Goal: Find specific page/section: Find specific page/section

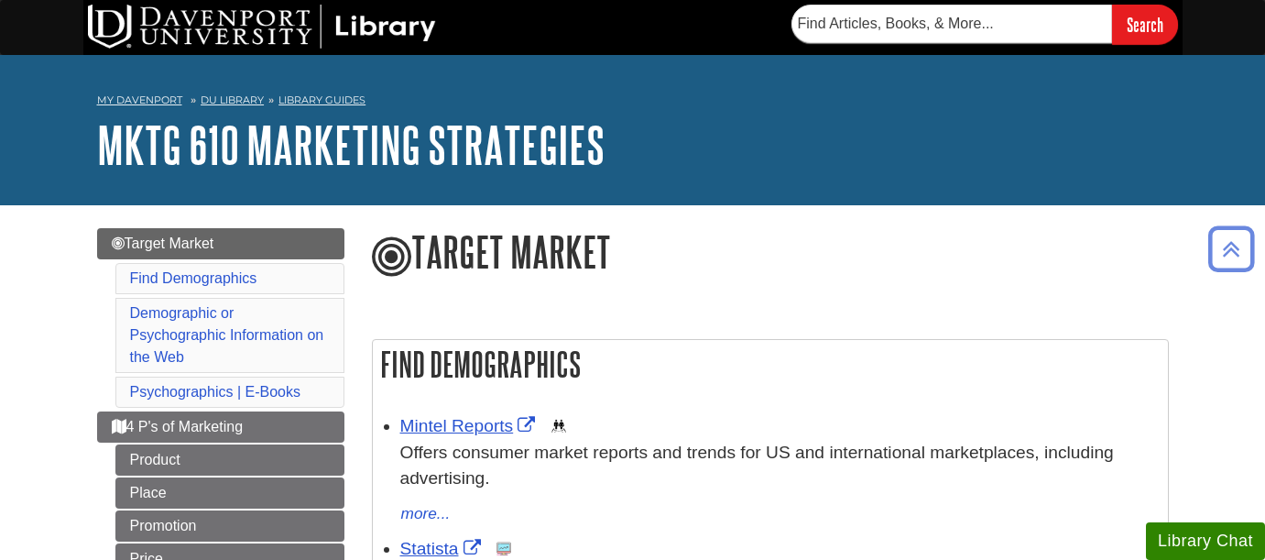
scroll to position [1134, 0]
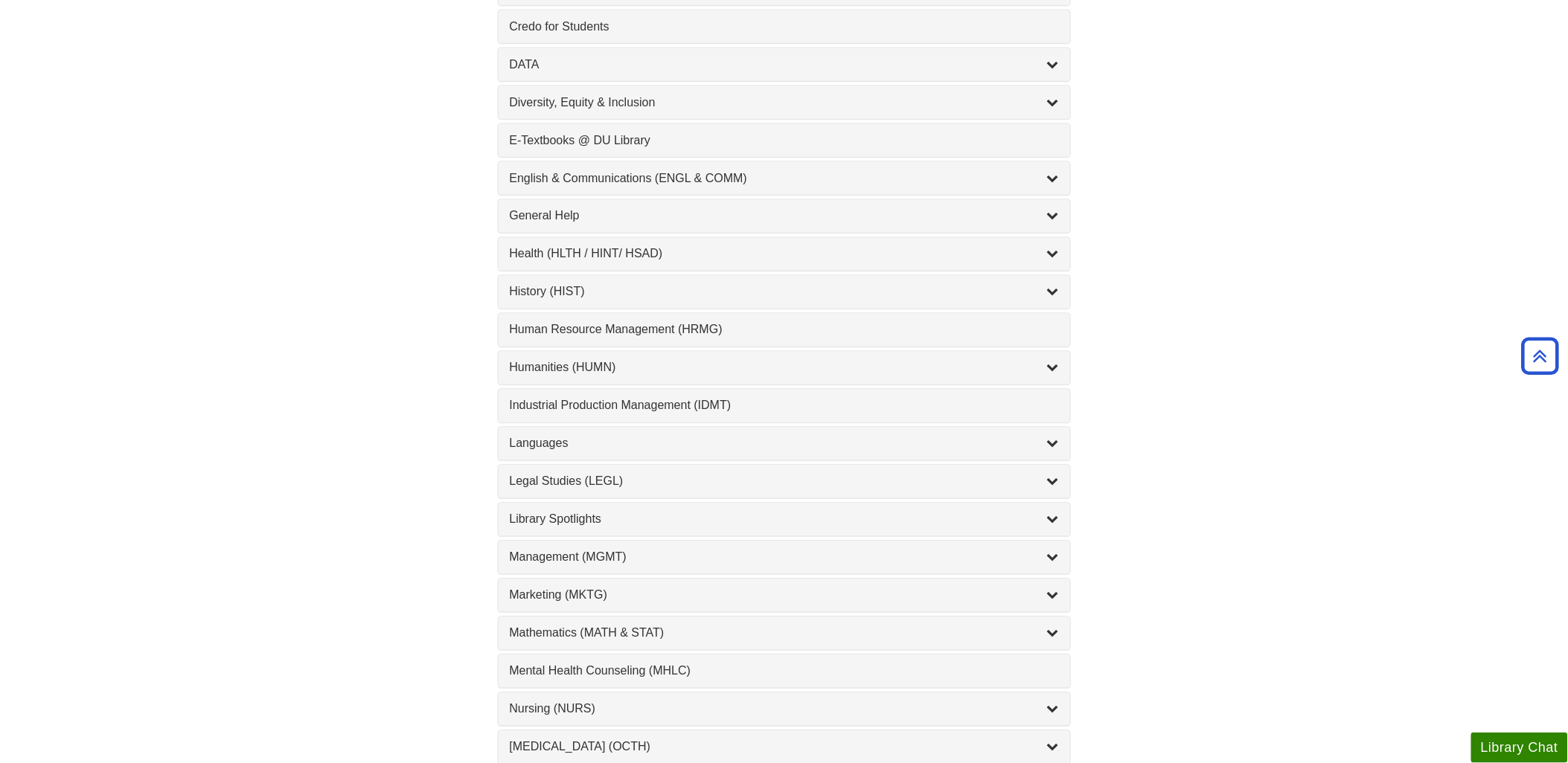
scroll to position [826, 0]
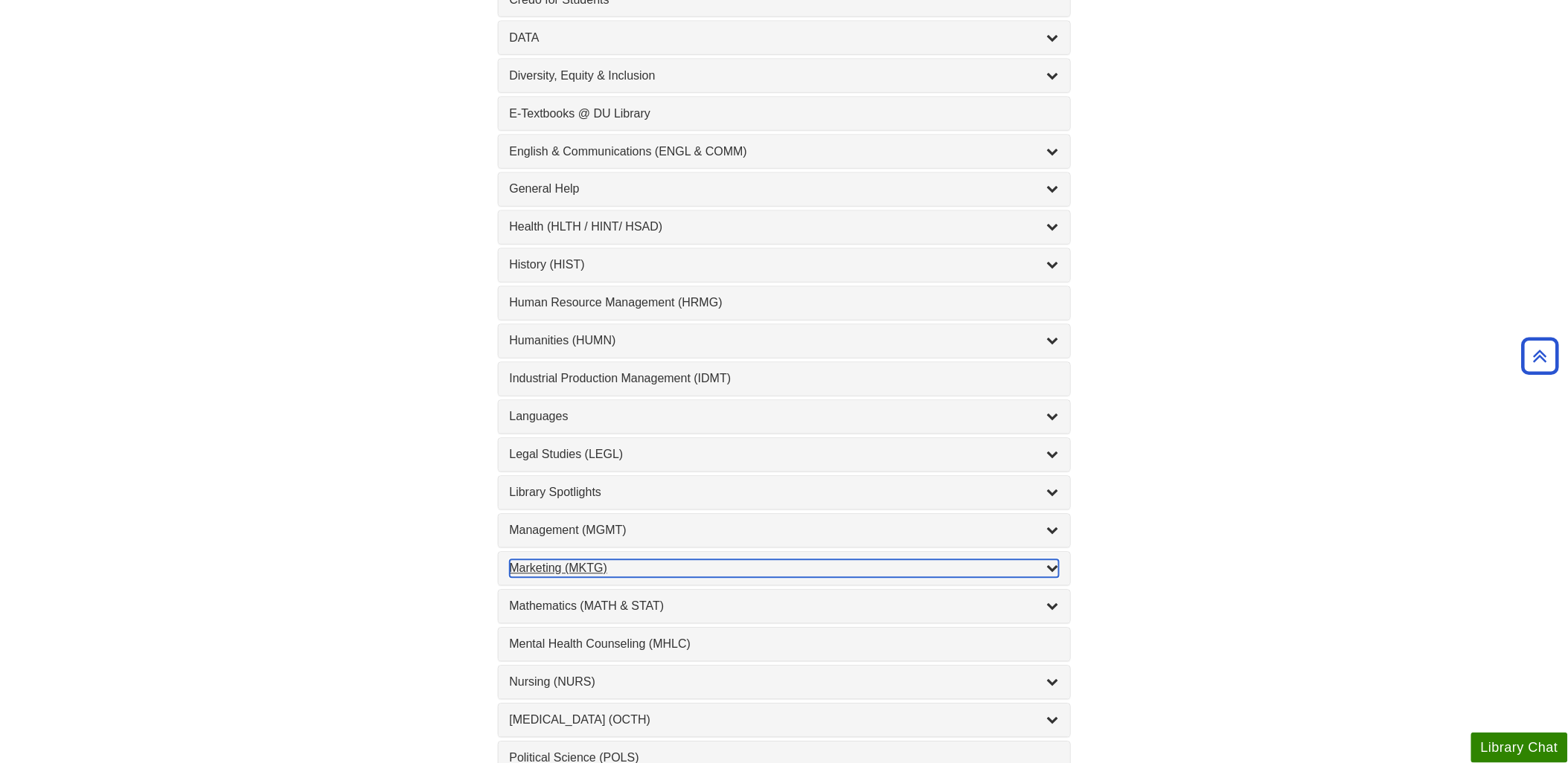
click at [549, 571] on div "Marketing (MKTG) , 4 guides" at bounding box center [784, 569] width 549 height 18
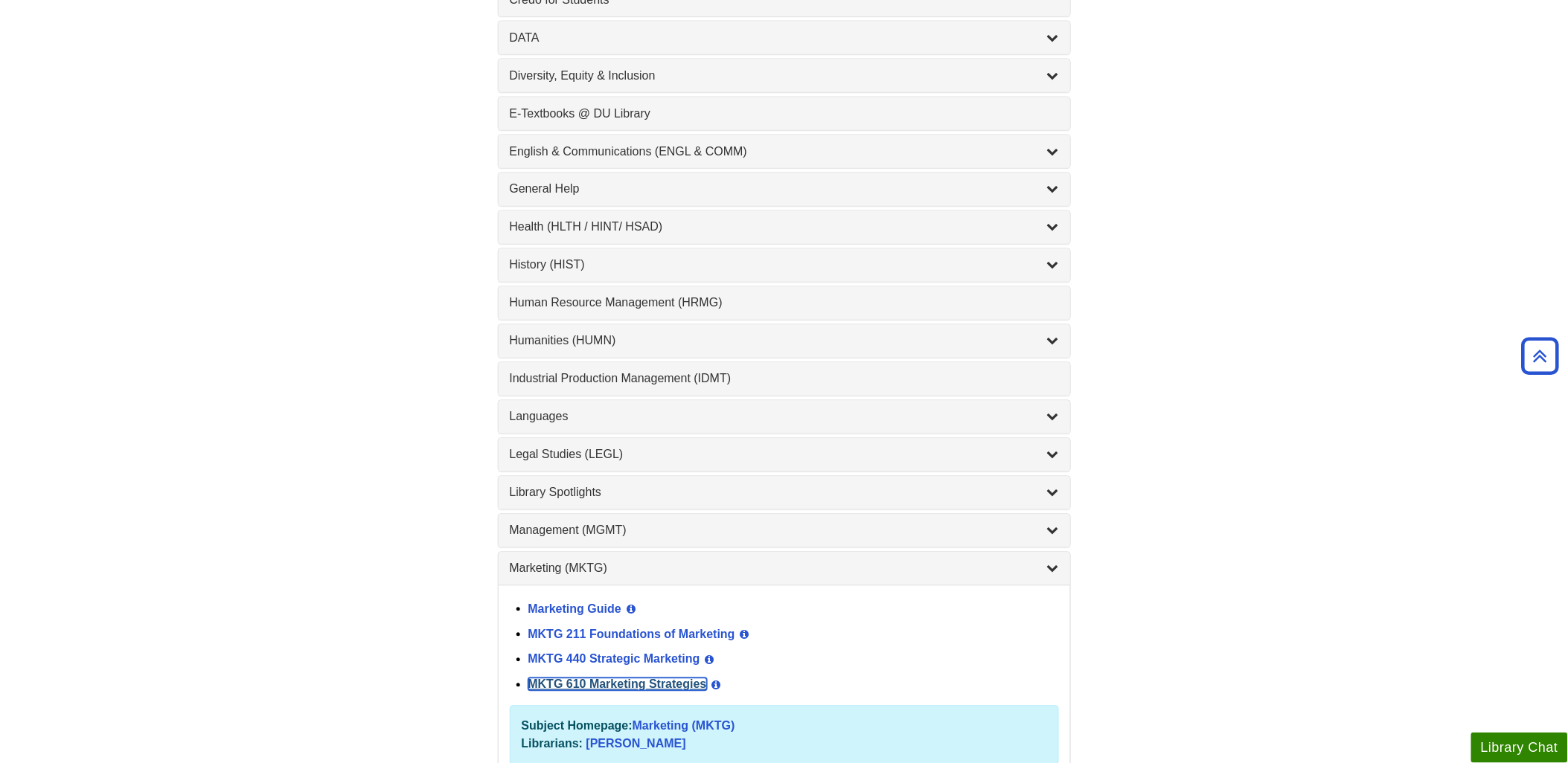
click at [601, 691] on link "MKTG 610 Marketing Strategies" at bounding box center [618, 685] width 179 height 13
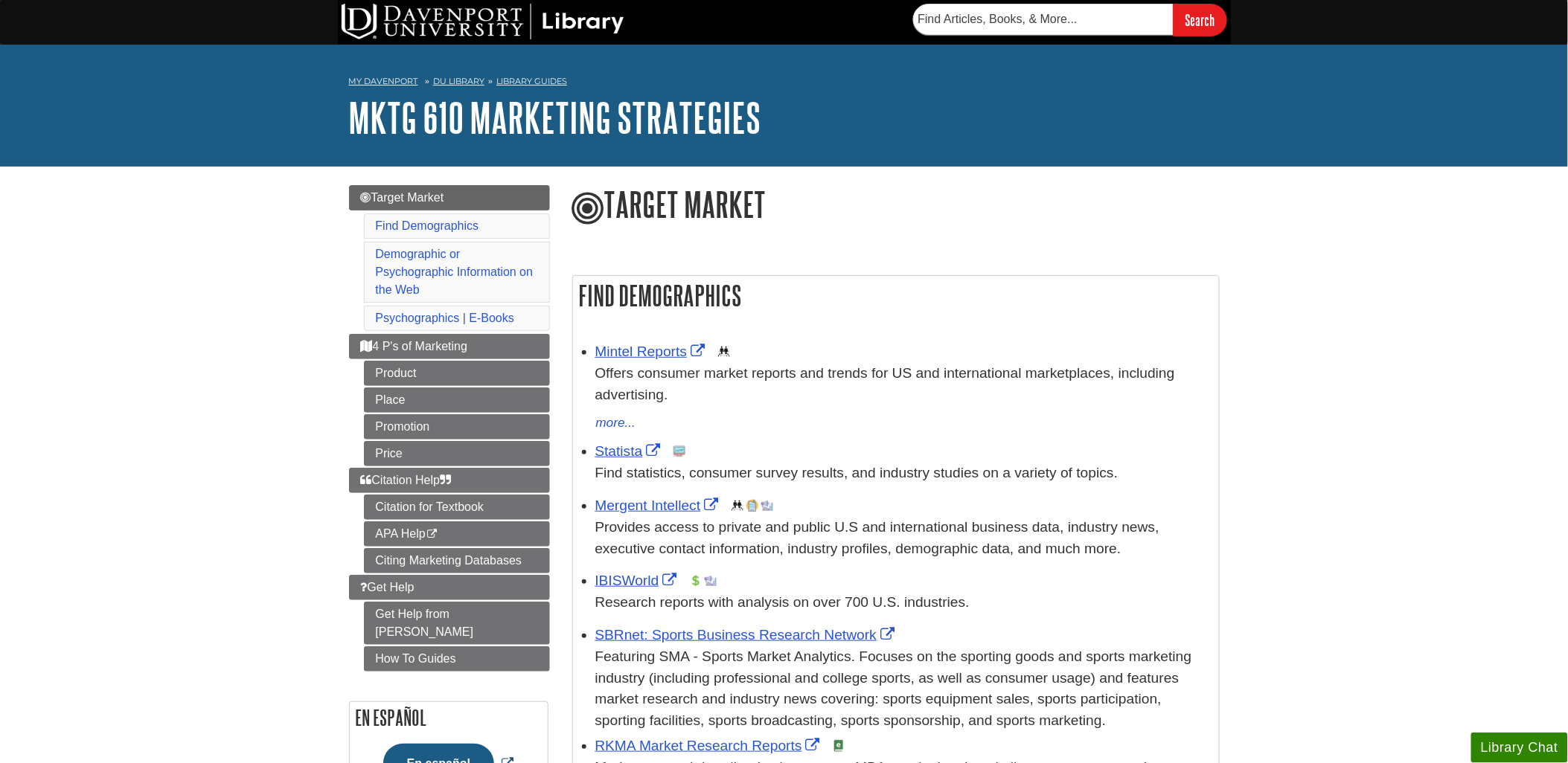
click at [426, 745] on button "En español" at bounding box center [438, 763] width 111 height 40
